Goal: Task Accomplishment & Management: Manage account settings

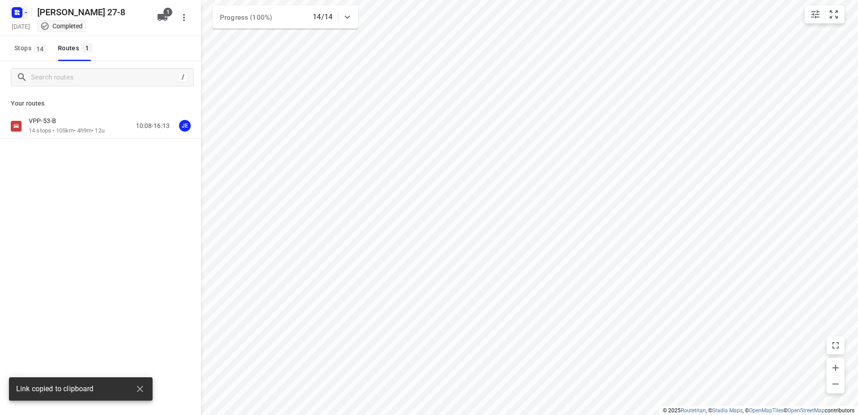
click at [15, 17] on rect "button" at bounding box center [17, 12] width 11 height 11
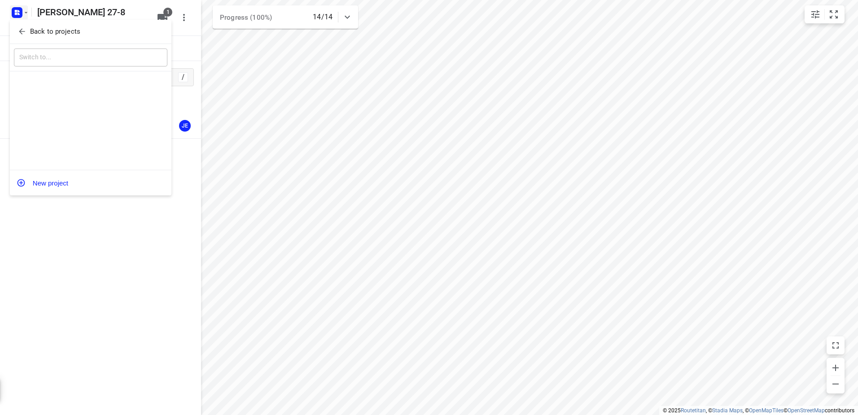
click at [47, 28] on p "Back to projects" at bounding box center [55, 31] width 50 height 10
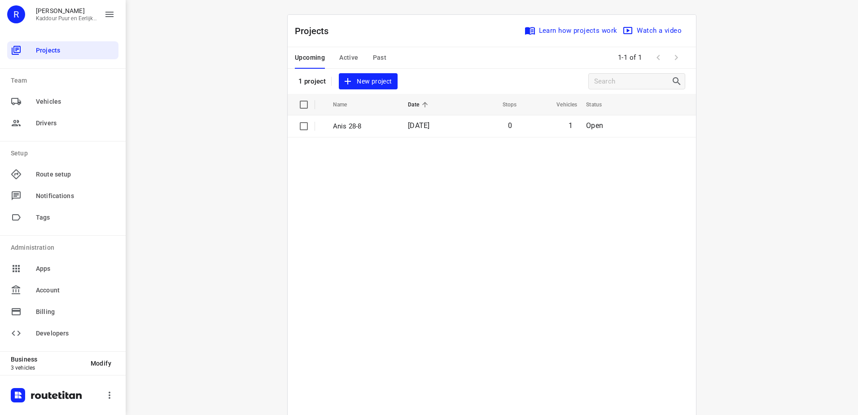
click at [339, 47] on button "Active" at bounding box center [348, 58] width 19 height 22
click at [314, 50] on button "Upcoming" at bounding box center [310, 58] width 30 height 22
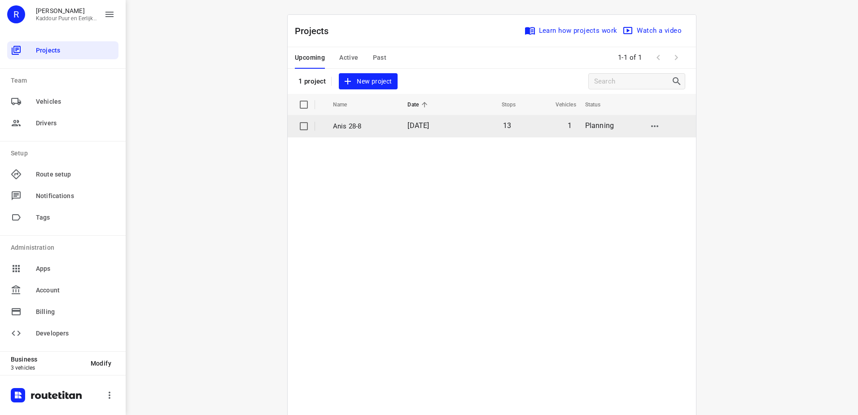
click at [454, 123] on td "[DATE]" at bounding box center [429, 126] width 58 height 22
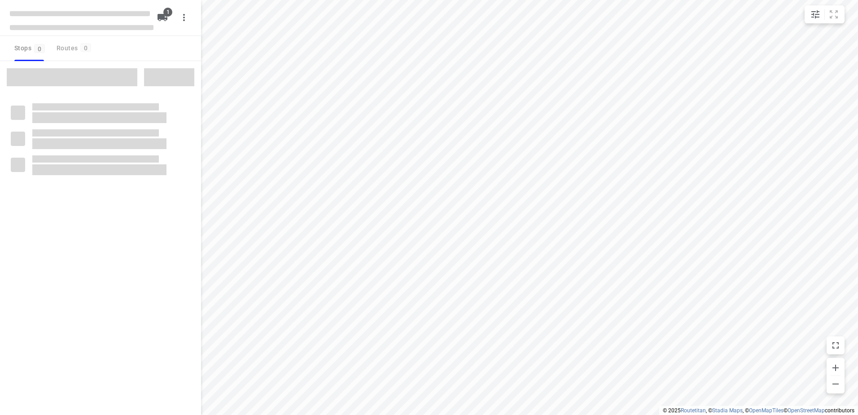
type input "distance"
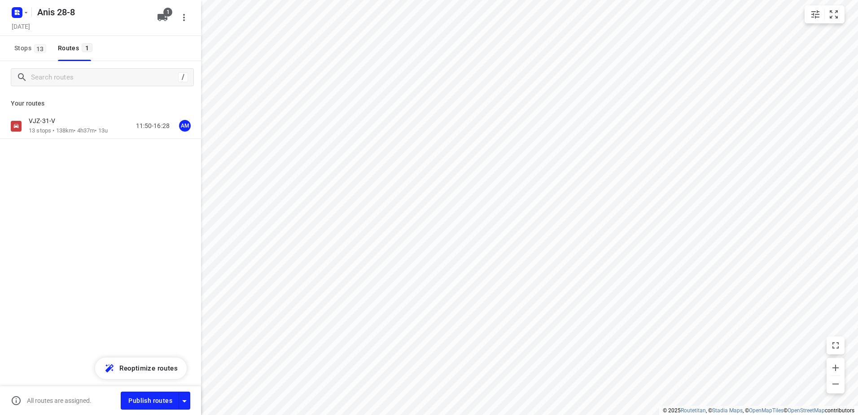
click at [53, 120] on p "VJZ-31-V" at bounding box center [45, 121] width 32 height 8
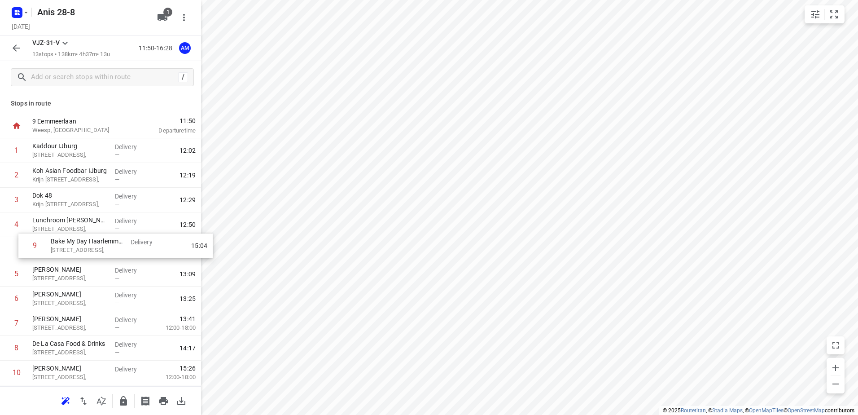
drag, startPoint x: 98, startPoint y: 249, endPoint x: 117, endPoint y: 240, distance: 21.1
click at [117, 240] on div "1 Kaddour IJburg [STREET_ADDRESS], Delivery — 12:02 2 Koh Asian Foodbar IJburg …" at bounding box center [100, 298] width 201 height 321
drag, startPoint x: 110, startPoint y: 226, endPoint x: 109, endPoint y: 273, distance: 47.6
click at [109, 273] on div "1 Kaddour IJburg [STREET_ADDRESS], Delivery — 12:02 2 Koh Asian Foodbar IJburg …" at bounding box center [100, 298] width 201 height 321
drag, startPoint x: 83, startPoint y: 298, endPoint x: 91, endPoint y: 248, distance: 50.8
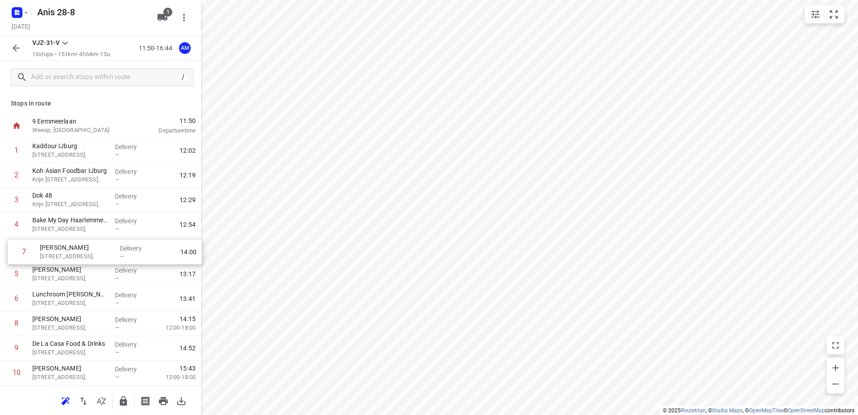
click at [91, 248] on div "1 Kaddour IJburg [STREET_ADDRESS], Delivery — 12:02 2 Koh Asian Foodbar IJburg …" at bounding box center [100, 298] width 201 height 321
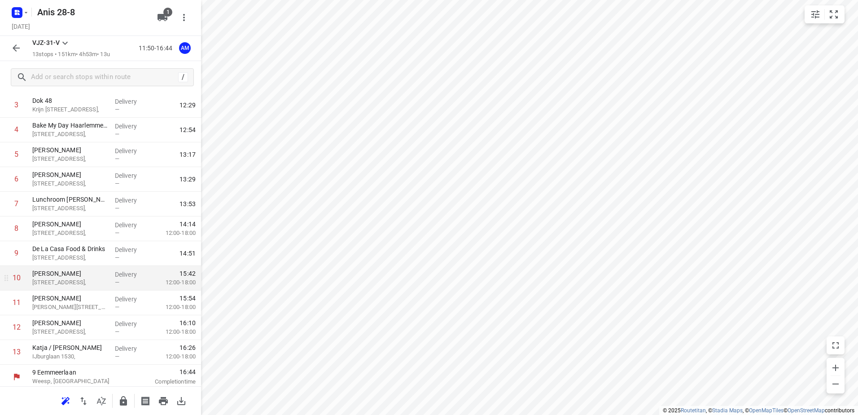
scroll to position [98, 0]
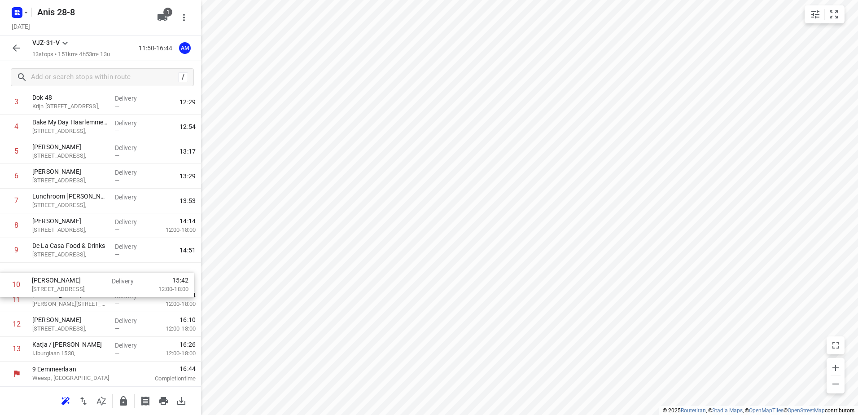
drag, startPoint x: 112, startPoint y: 279, endPoint x: 111, endPoint y: 292, distance: 12.1
click at [111, 292] on div "1 Kaddour IJburg [STREET_ADDRESS], Delivery — 12:02 2 Koh Asian Foodbar IJburg …" at bounding box center [100, 200] width 201 height 321
drag, startPoint x: 110, startPoint y: 285, endPoint x: 110, endPoint y: 310, distance: 24.2
click at [110, 310] on div "1 Kaddour IJburg [STREET_ADDRESS], Delivery — 12:02 2 Koh Asian Foodbar IJburg …" at bounding box center [100, 200] width 201 height 321
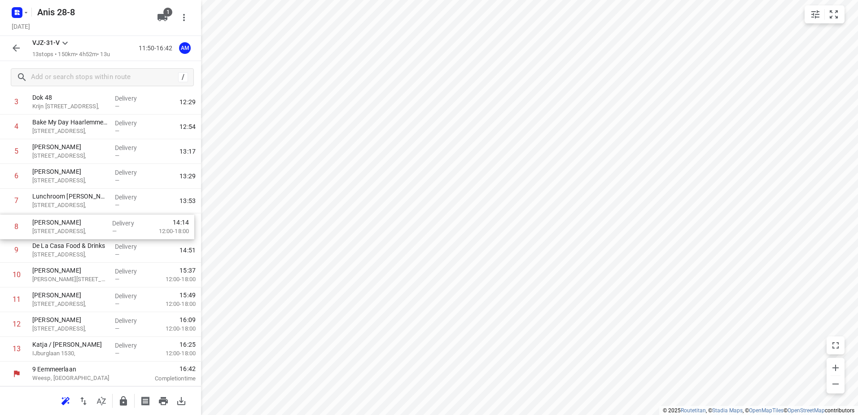
drag, startPoint x: 113, startPoint y: 224, endPoint x: 113, endPoint y: 229, distance: 5.4
click at [113, 229] on div "1 Kaddour IJburg [STREET_ADDRESS], Delivery — 12:02 2 Koh Asian Foodbar IJburg …" at bounding box center [100, 200] width 201 height 321
drag, startPoint x: 103, startPoint y: 203, endPoint x: 104, endPoint y: 252, distance: 49.4
click at [104, 252] on div "1 Kaddour IJburg [STREET_ADDRESS], Delivery — 12:02 2 Koh Asian Foodbar IJburg …" at bounding box center [100, 200] width 201 height 321
click at [17, 45] on icon "button" at bounding box center [16, 48] width 11 height 11
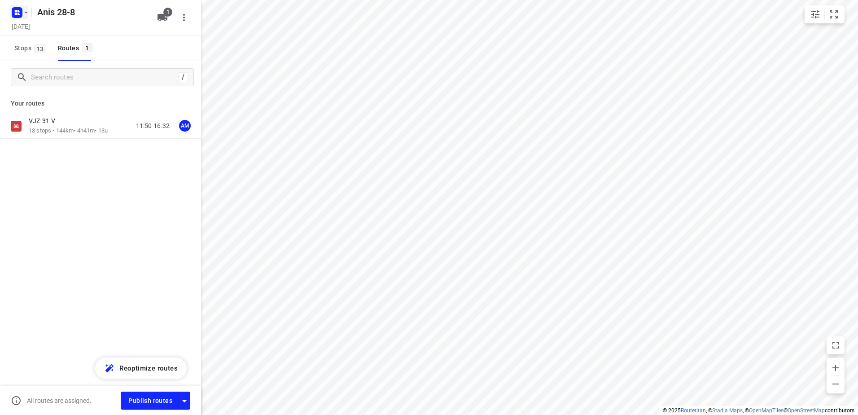
click at [15, 17] on rect "button" at bounding box center [17, 12] width 11 height 11
click at [62, 33] on p "Back to projects" at bounding box center [55, 31] width 50 height 10
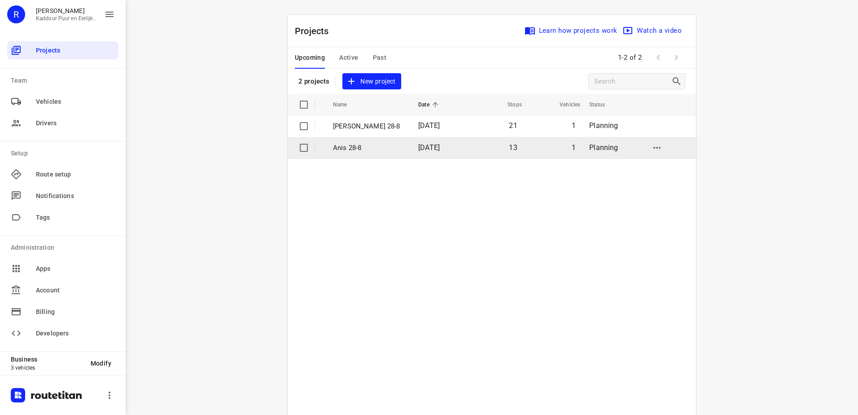
click at [389, 147] on p "Anis 28-8" at bounding box center [369, 148] width 72 height 10
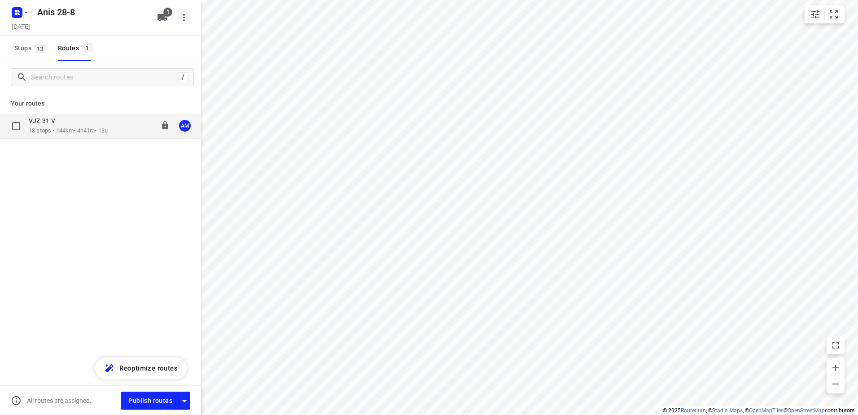
click at [82, 127] on p "13 stops • 144km • 4h41m • 13u" at bounding box center [68, 131] width 79 height 9
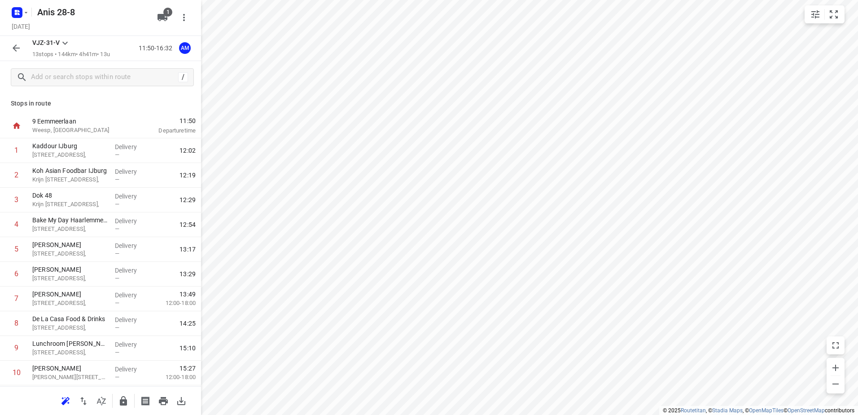
click at [19, 45] on icon "button" at bounding box center [16, 48] width 11 height 11
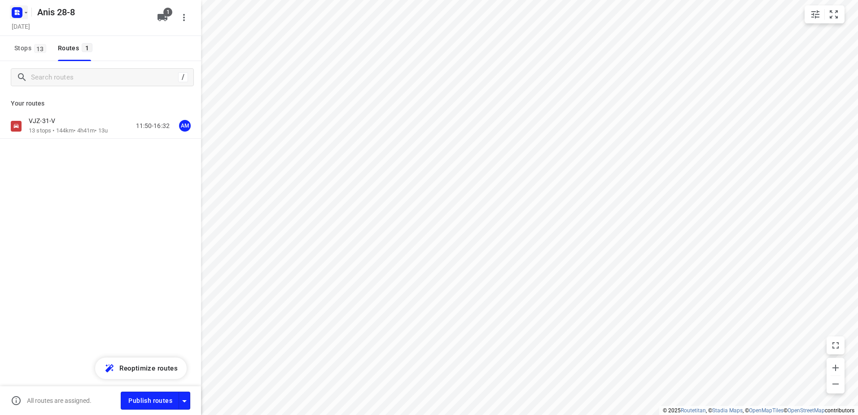
click at [16, 12] on rect "button" at bounding box center [17, 12] width 11 height 11
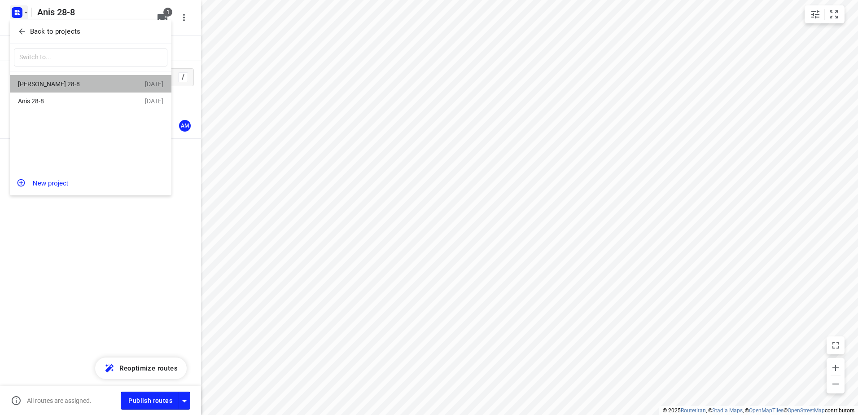
click at [83, 82] on div "[PERSON_NAME] 28-8" at bounding box center [69, 83] width 103 height 7
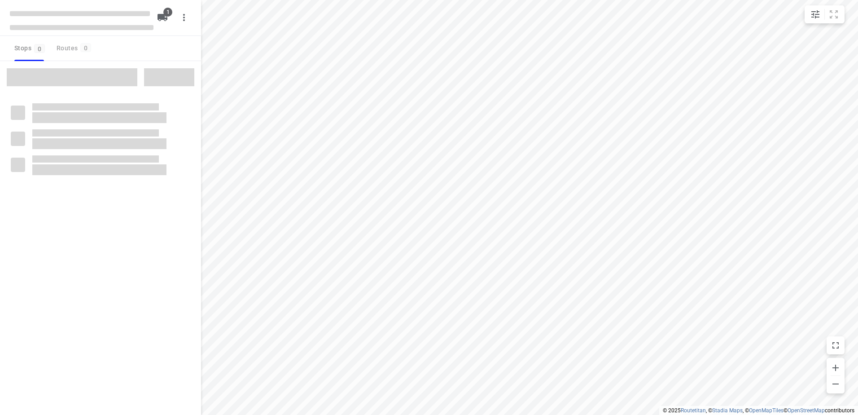
type input "distance"
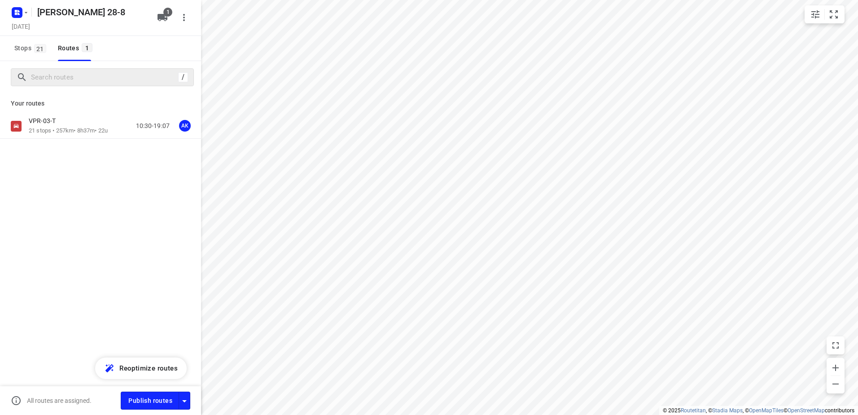
click at [59, 112] on div "Your routes VPR-03-T 21 stops • 257km • 8h37m • 22u 10:30-19:07 AK" at bounding box center [100, 147] width 201 height 108
click at [56, 131] on p "21 stops • 257km • 8h37m • 22u" at bounding box center [68, 131] width 79 height 9
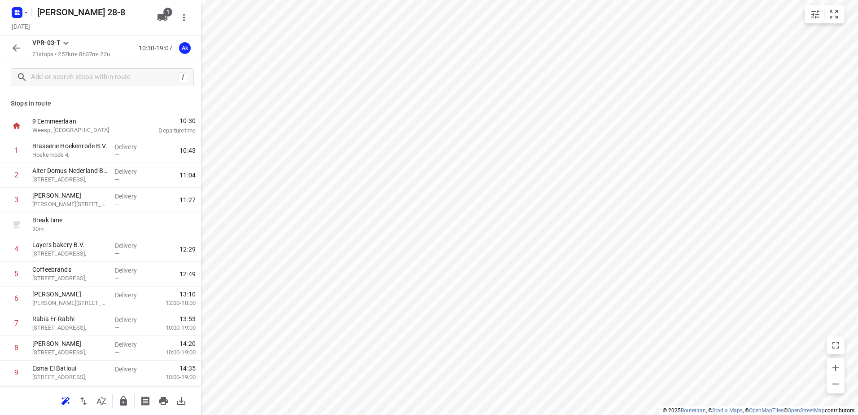
click at [15, 50] on icon "button" at bounding box center [16, 47] width 7 height 7
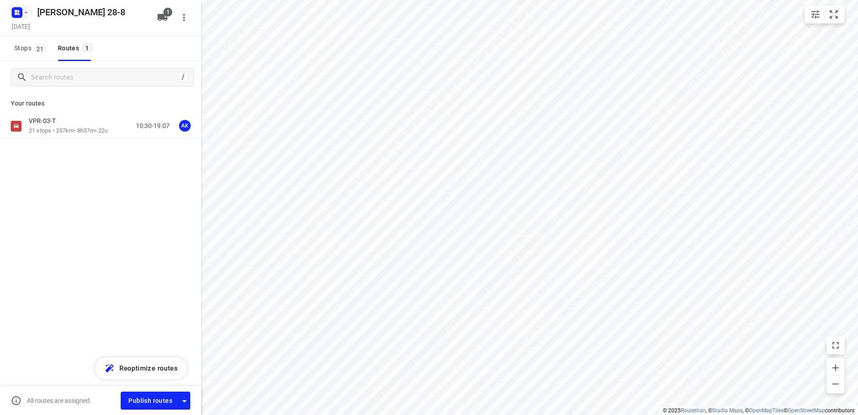
click at [18, 11] on icon "button" at bounding box center [18, 11] width 2 height 2
click at [69, 28] on p "Back to projects" at bounding box center [55, 31] width 50 height 10
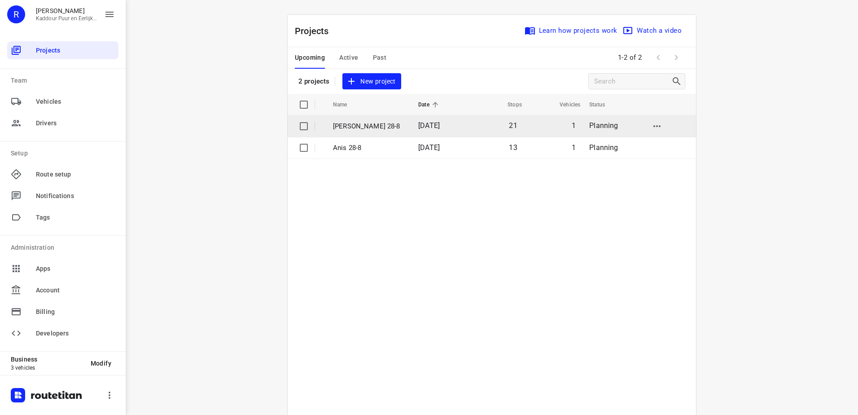
click at [334, 125] on p "[PERSON_NAME] 28-8" at bounding box center [369, 126] width 72 height 10
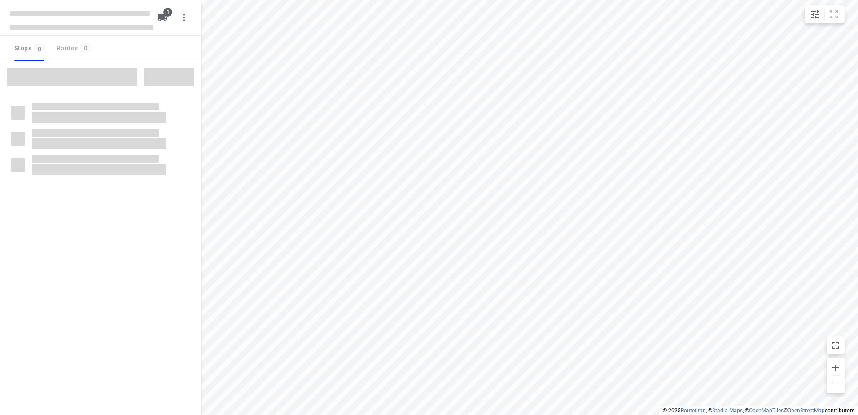
type input "distance"
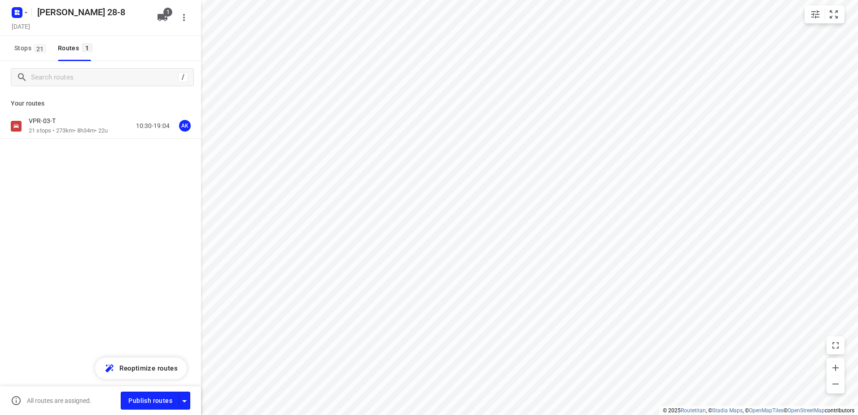
click at [76, 117] on div "VPR-03-T" at bounding box center [68, 122] width 79 height 10
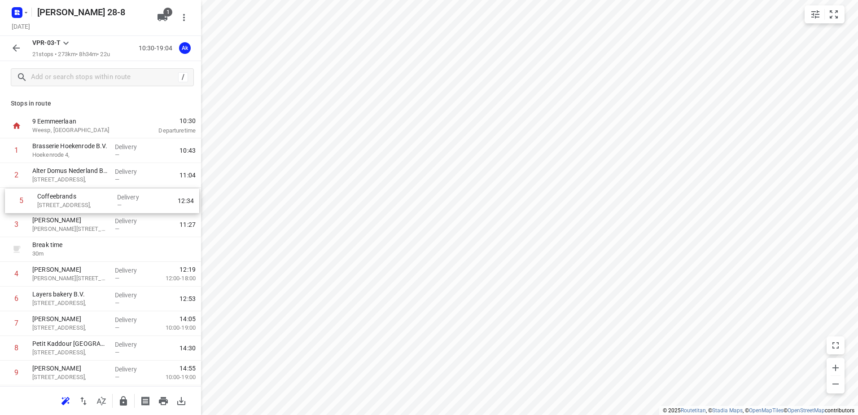
drag, startPoint x: 115, startPoint y: 282, endPoint x: 121, endPoint y: 198, distance: 84.1
click at [121, 198] on div "1 Brasserie Hoekenrode B.V. Hoekenrode 4, Delivery — 10:43 2 Alter Domus Nederl…" at bounding box center [100, 409] width 201 height 543
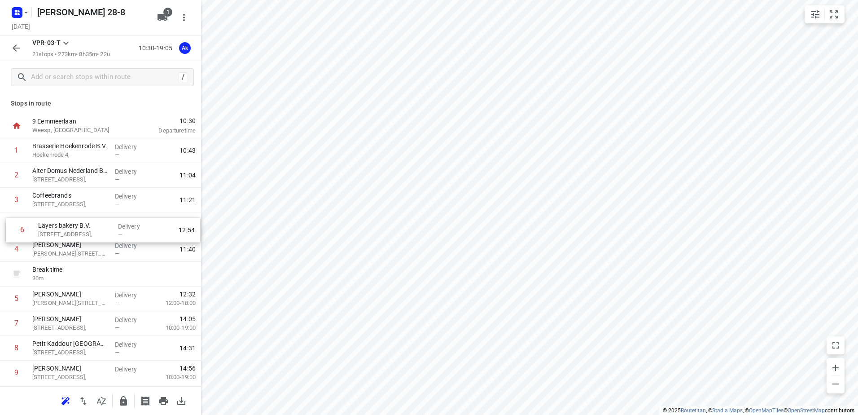
drag, startPoint x: 96, startPoint y: 297, endPoint x: 102, endPoint y: 222, distance: 75.1
click at [102, 222] on div "1 Brasserie Hoekenrode B.V. Hoekenrode 4, Delivery — 10:43 2 Alter Domus Nederl…" at bounding box center [100, 409] width 201 height 543
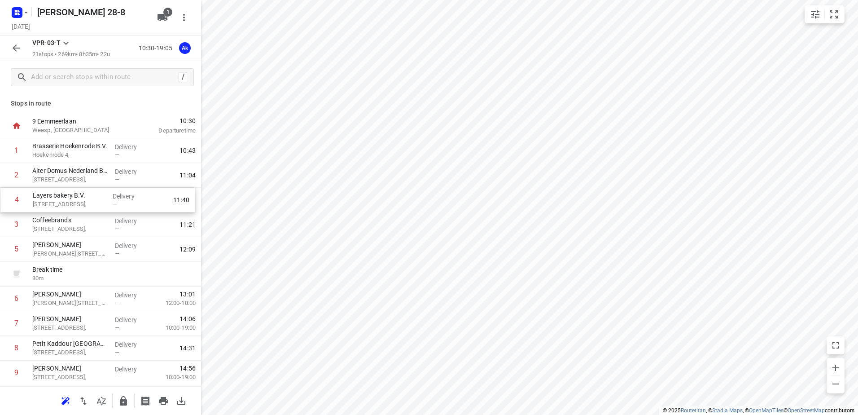
drag, startPoint x: 97, startPoint y: 222, endPoint x: 97, endPoint y: 195, distance: 26.9
click at [97, 195] on div "1 Brasserie Hoekenrode B.V. Hoekenrode 4, Delivery — 10:43 2 Alter Domus Nederl…" at bounding box center [100, 409] width 201 height 543
click at [24, 49] on button "button" at bounding box center [16, 48] width 18 height 18
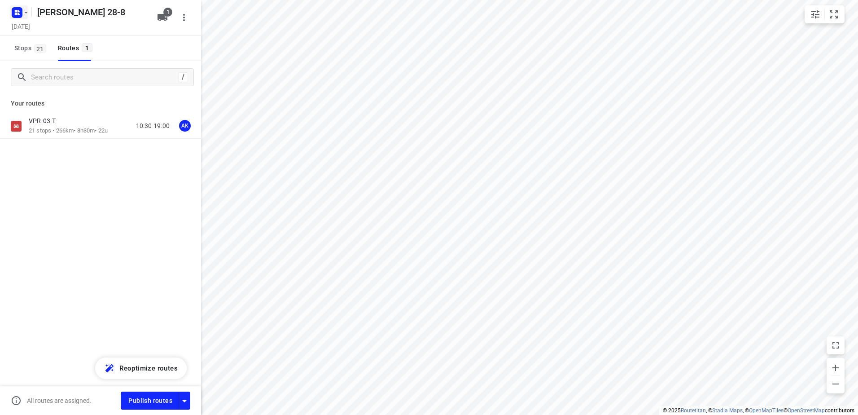
click at [21, 12] on rect "button" at bounding box center [17, 12] width 11 height 11
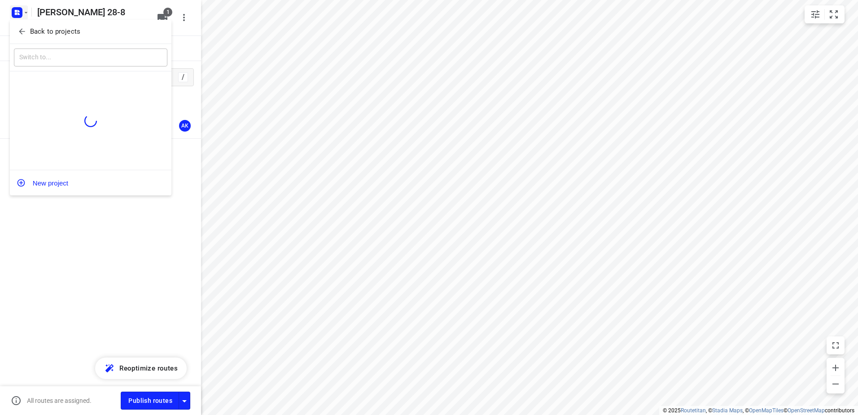
click at [59, 27] on p "Back to projects" at bounding box center [55, 31] width 50 height 10
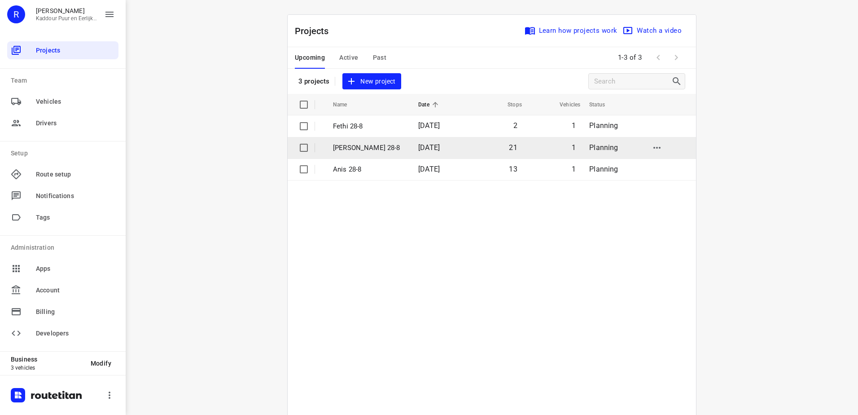
click at [390, 152] on p "[PERSON_NAME] 28-8" at bounding box center [369, 148] width 72 height 10
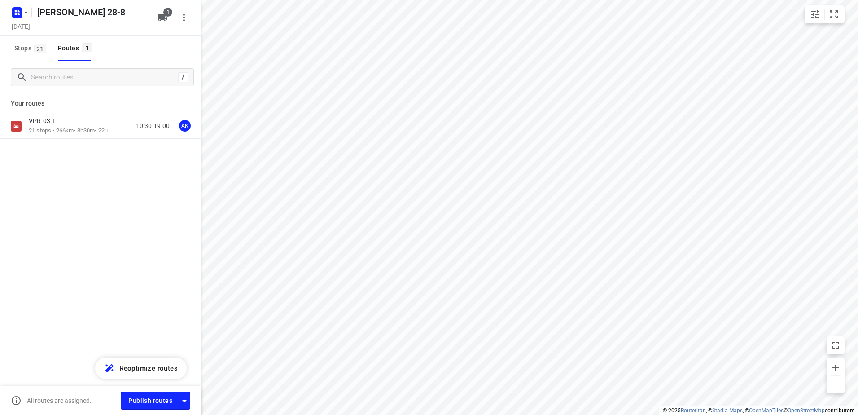
click at [139, 392] on button "Publish routes" at bounding box center [150, 399] width 58 height 17
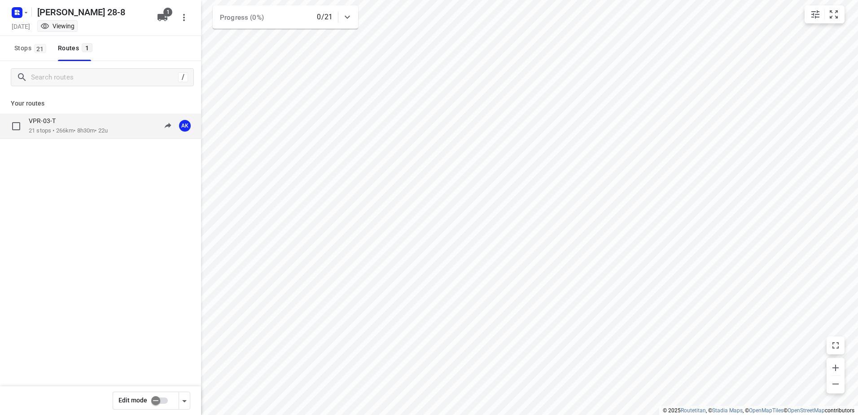
click at [48, 127] on p "21 stops • 266km • 8h30m • 22u" at bounding box center [68, 131] width 79 height 9
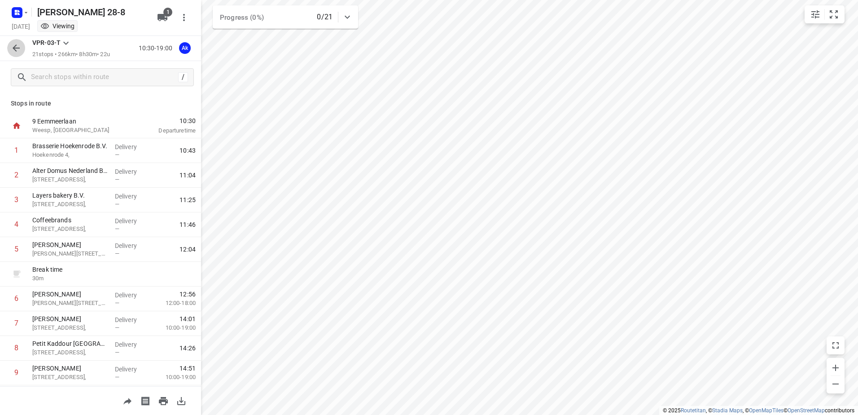
click at [19, 41] on button "button" at bounding box center [16, 48] width 18 height 18
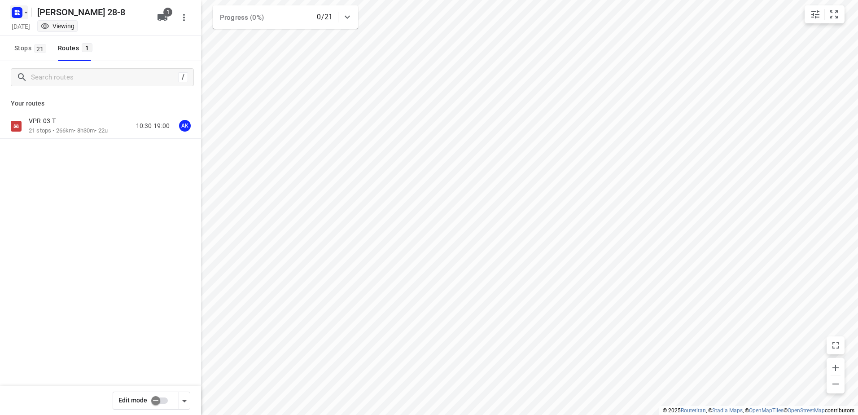
click at [17, 15] on rect "button" at bounding box center [17, 12] width 11 height 11
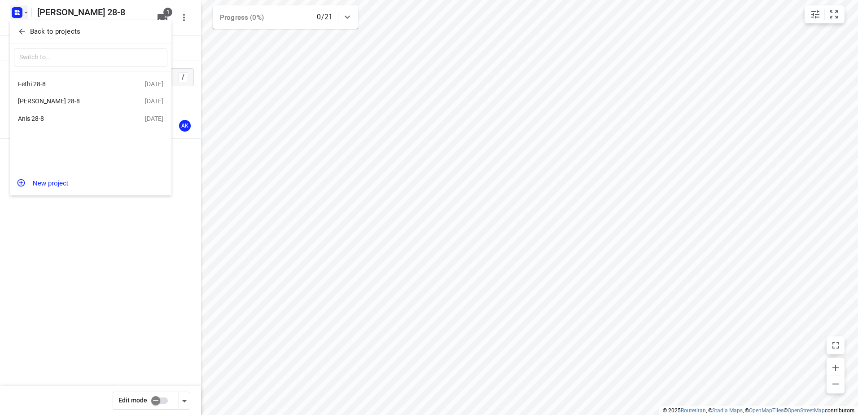
click at [61, 118] on div "Anis 28-8" at bounding box center [69, 118] width 103 height 7
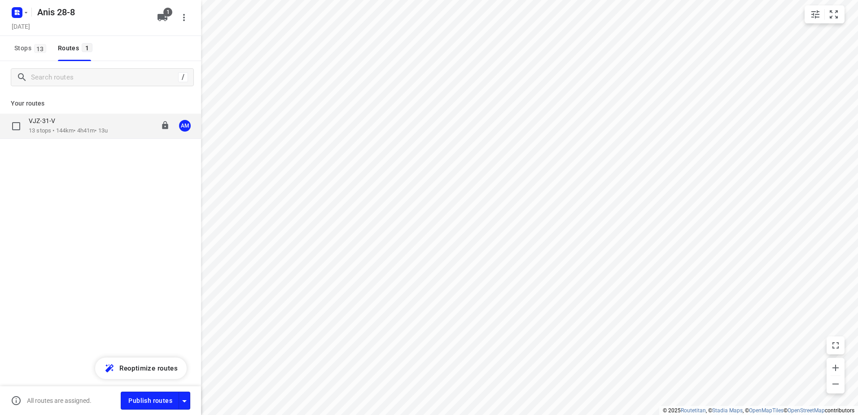
click at [63, 130] on p "13 stops • 144km • 4h41m • 13u" at bounding box center [68, 131] width 79 height 9
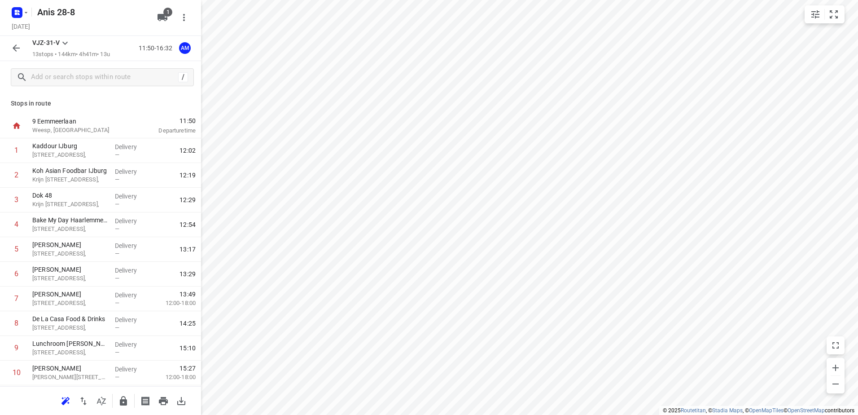
click at [14, 49] on icon "button" at bounding box center [16, 47] width 7 height 7
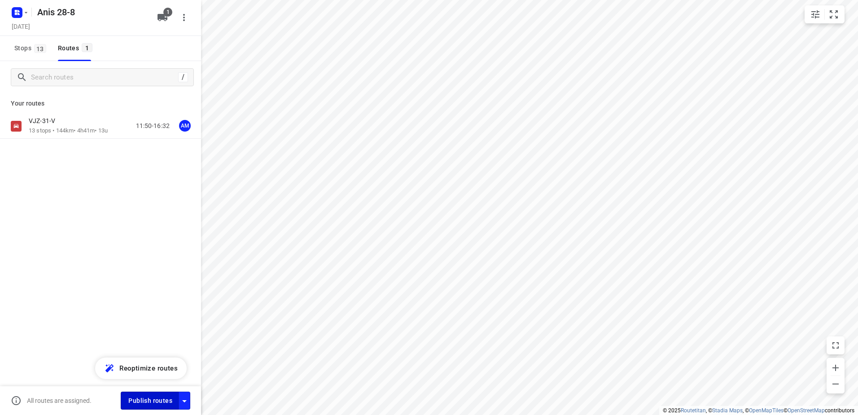
click at [149, 397] on span "Publish routes" at bounding box center [150, 400] width 44 height 11
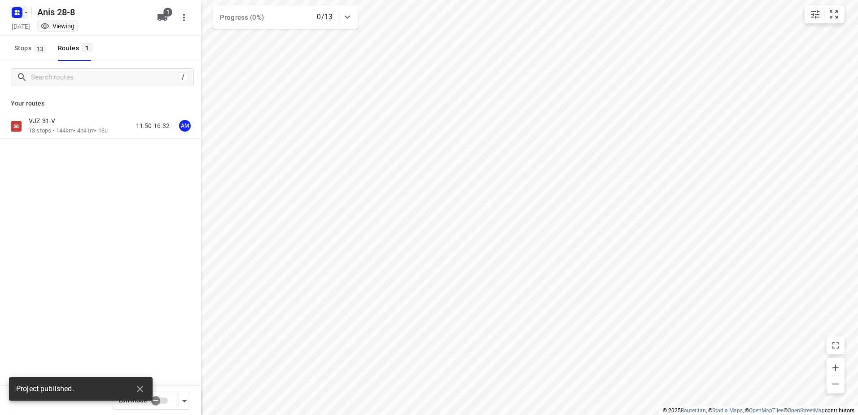
click at [17, 12] on rect "button" at bounding box center [17, 12] width 11 height 11
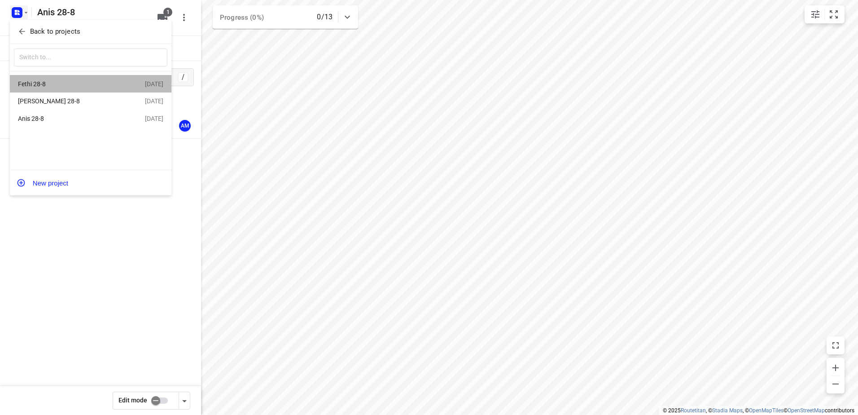
click at [61, 85] on div "Fethi 28-8" at bounding box center [69, 83] width 103 height 7
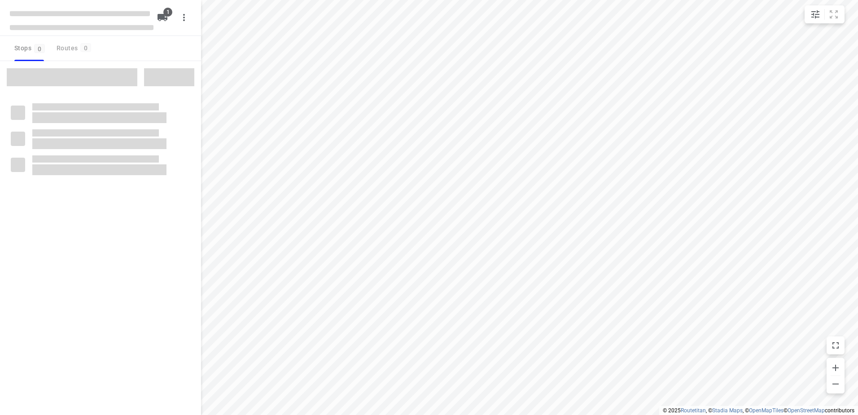
type input "distance"
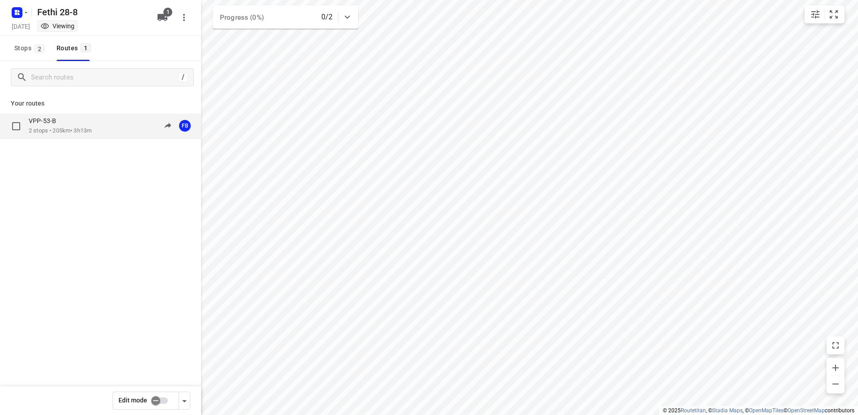
click at [39, 124] on p "VPP-53-B" at bounding box center [45, 121] width 33 height 8
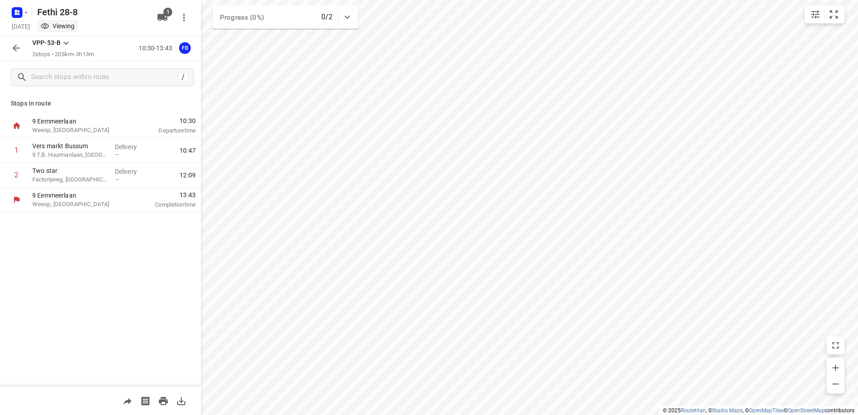
click at [18, 47] on icon "button" at bounding box center [16, 48] width 11 height 11
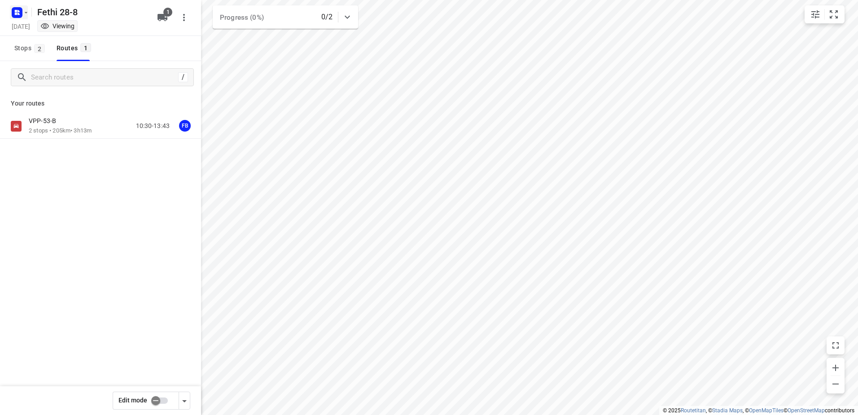
click at [18, 19] on icon "button" at bounding box center [17, 12] width 14 height 14
click at [59, 41] on div "Back to projects" at bounding box center [90, 32] width 161 height 24
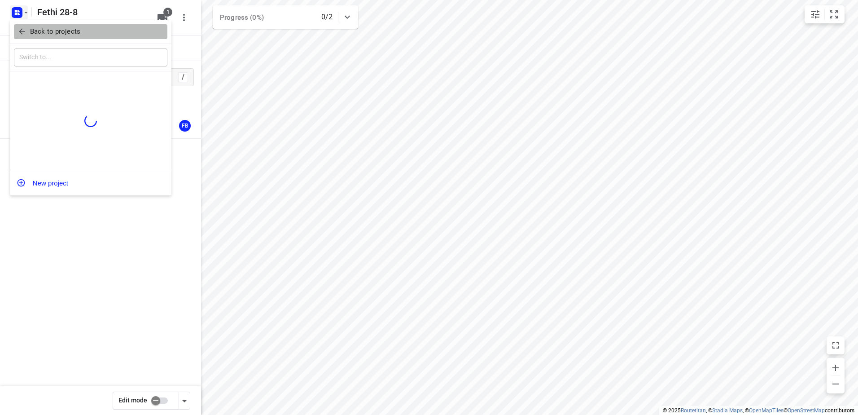
click at [61, 29] on p "Back to projects" at bounding box center [55, 31] width 50 height 10
